Goal: Transaction & Acquisition: Subscribe to service/newsletter

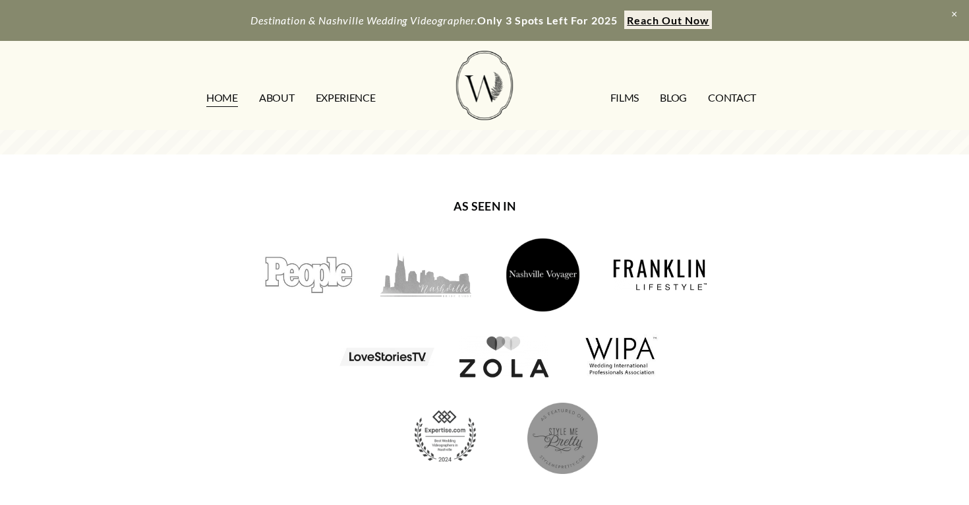
scroll to position [1169, 0]
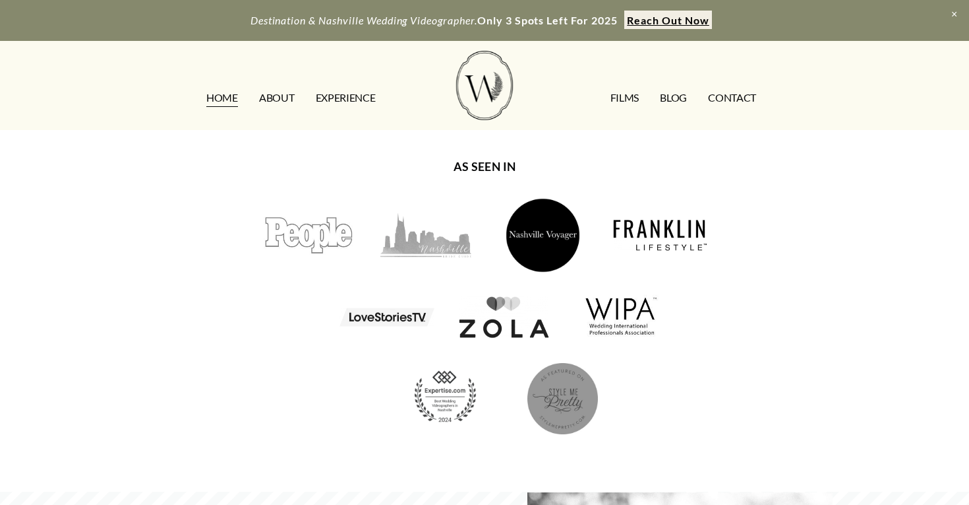
click at [620, 93] on link "FILMS" at bounding box center [625, 97] width 28 height 21
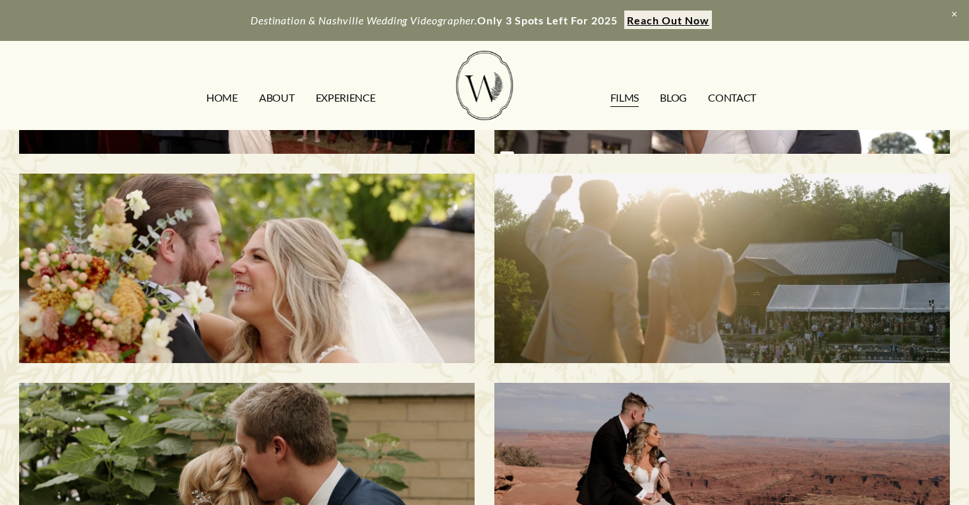
scroll to position [404, 0]
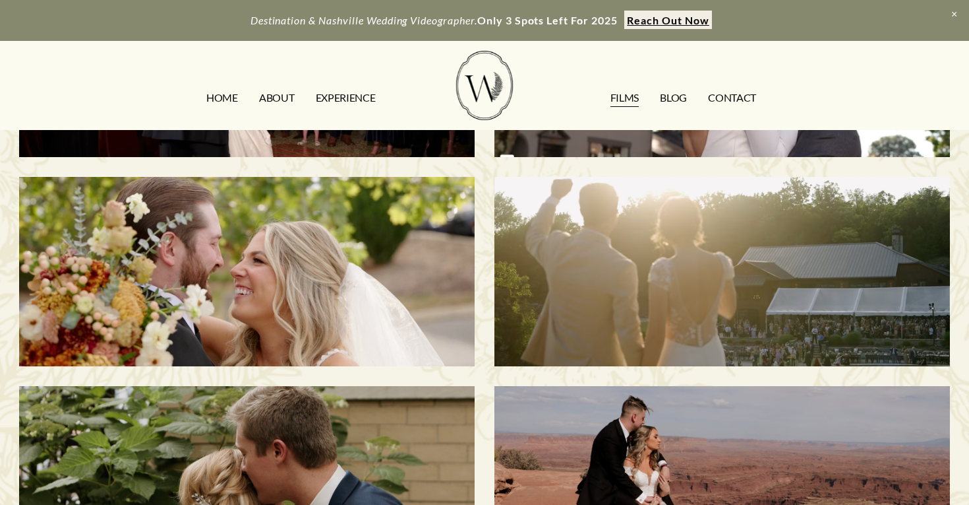
click at [714, 288] on h3 "Dean & Sani | Franklin, TN" at bounding box center [722, 270] width 392 height 117
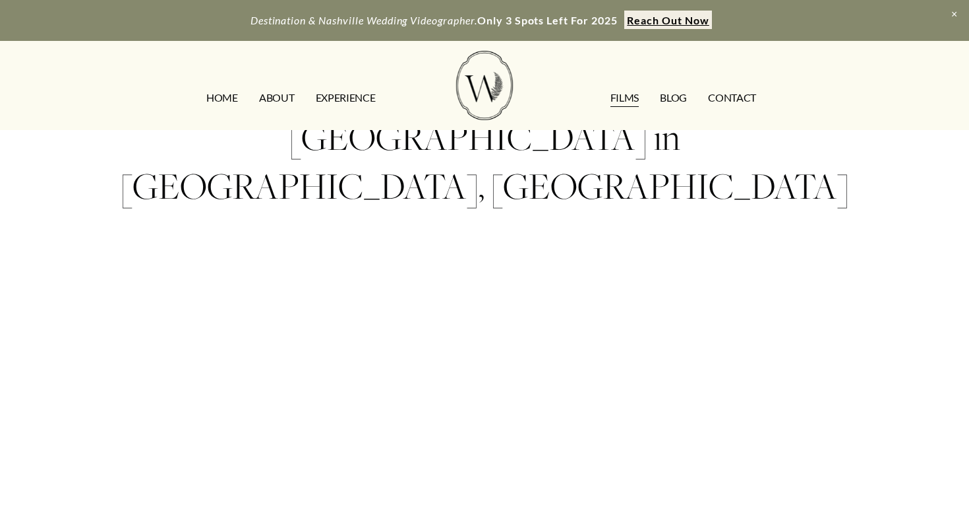
scroll to position [96, 0]
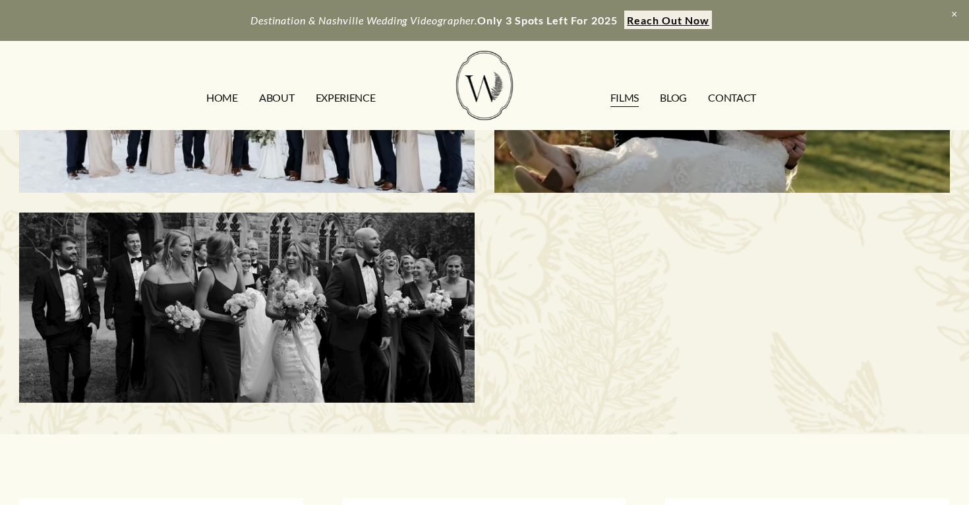
scroll to position [991, 0]
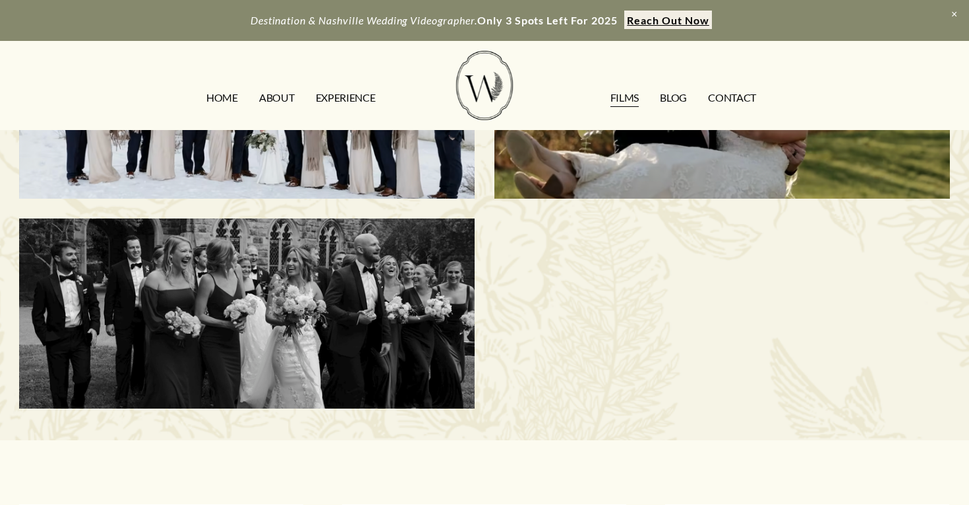
click at [272, 301] on h3 "Elise & [PERSON_NAME] | Sewanee, [GEOGRAPHIC_DATA]" at bounding box center [247, 313] width 392 height 78
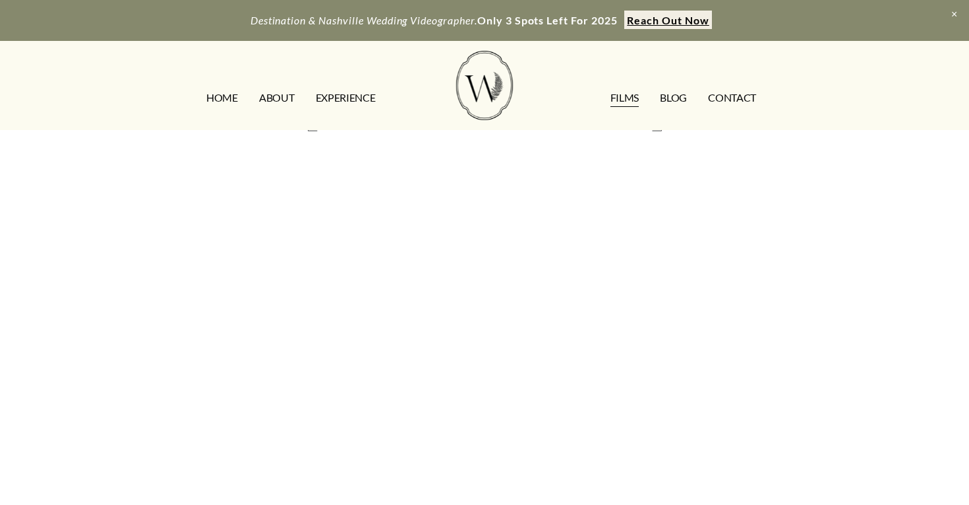
scroll to position [132, 0]
click at [685, 22] on strong "Reach Out Now" at bounding box center [668, 20] width 82 height 13
